Goal: Information Seeking & Learning: Learn about a topic

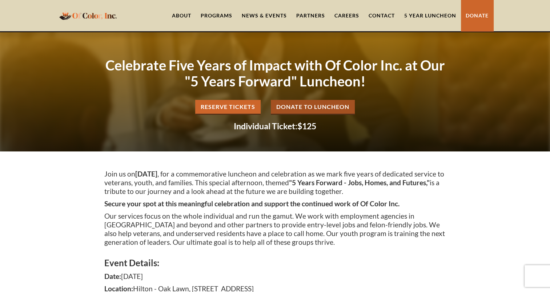
click at [187, 15] on link "About" at bounding box center [181, 15] width 29 height 31
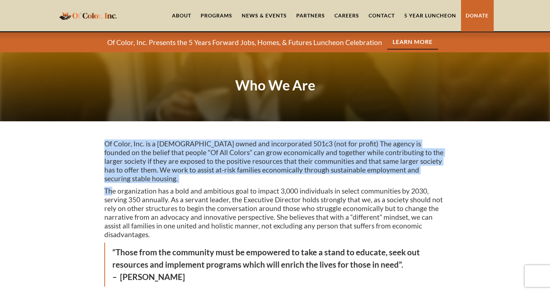
drag, startPoint x: 104, startPoint y: 144, endPoint x: 106, endPoint y: 186, distance: 42.3
copy div "Of Color, Inc. is a female owned and incorporated 501c3 (not for profit) The ag…"
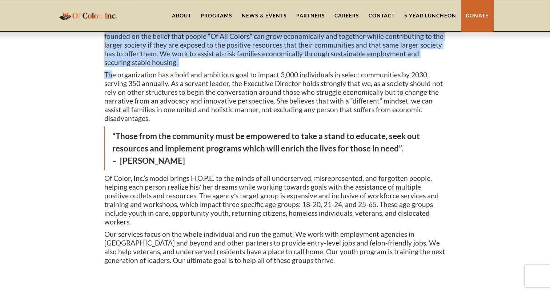
scroll to position [145, 0]
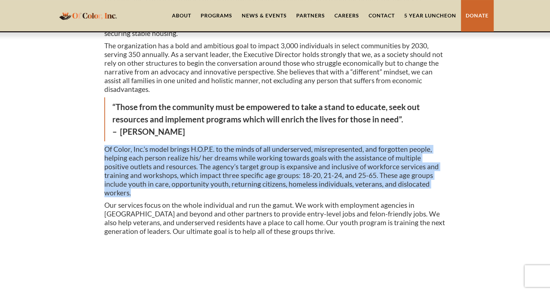
drag, startPoint x: 106, startPoint y: 131, endPoint x: 415, endPoint y: 166, distance: 310.4
click at [415, 166] on p "Of Color, Inc.’s model brings H.O.P.E. to the minds of all underserved, misrepr…" at bounding box center [275, 171] width 342 height 52
click at [460, 145] on div "Of Color, Inc. is a female owned and incorporated 501c3 (not for profit) The ag…" at bounding box center [275, 218] width 550 height 484
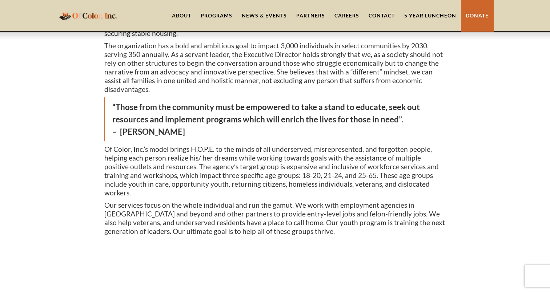
click at [104, 145] on p "Of Color, Inc.’s model brings H.O.P.E. to the minds of all underserved, misrepr…" at bounding box center [275, 171] width 342 height 52
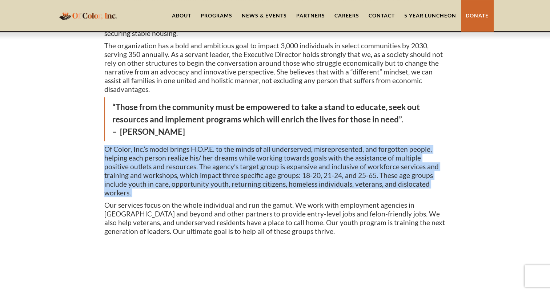
click at [104, 132] on div "Of Color, Inc. is a female owned and incorporated 501c3 (not for profit) The ag…" at bounding box center [275, 218] width 550 height 484
copy div "Of Color, Inc.’s model brings H.O.P.E. to the minds of all underserved, misrepr…"
